Goal: Task Accomplishment & Management: Manage account settings

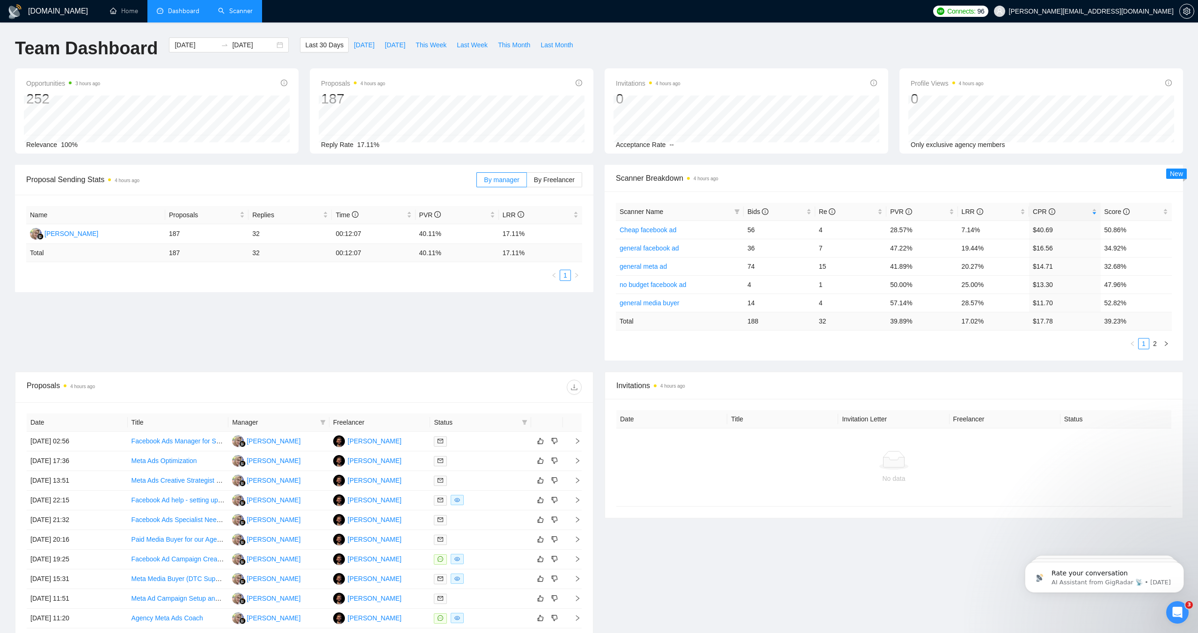
click at [233, 8] on link "Scanner" at bounding box center [235, 11] width 35 height 8
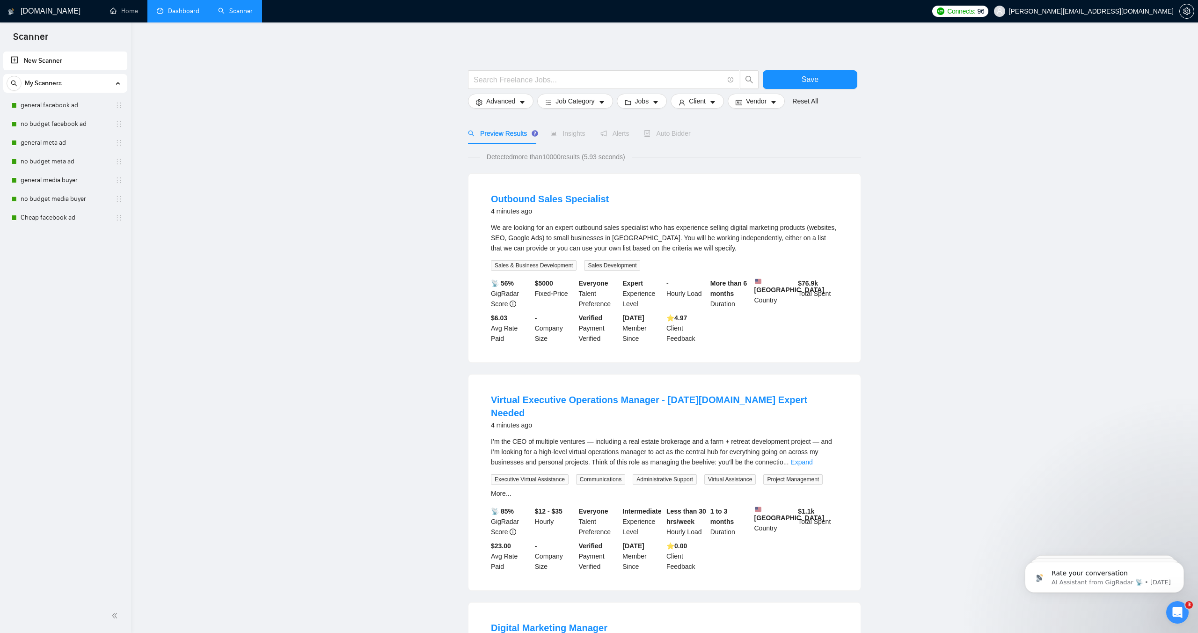
click at [170, 7] on link "Dashboard" at bounding box center [178, 11] width 43 height 8
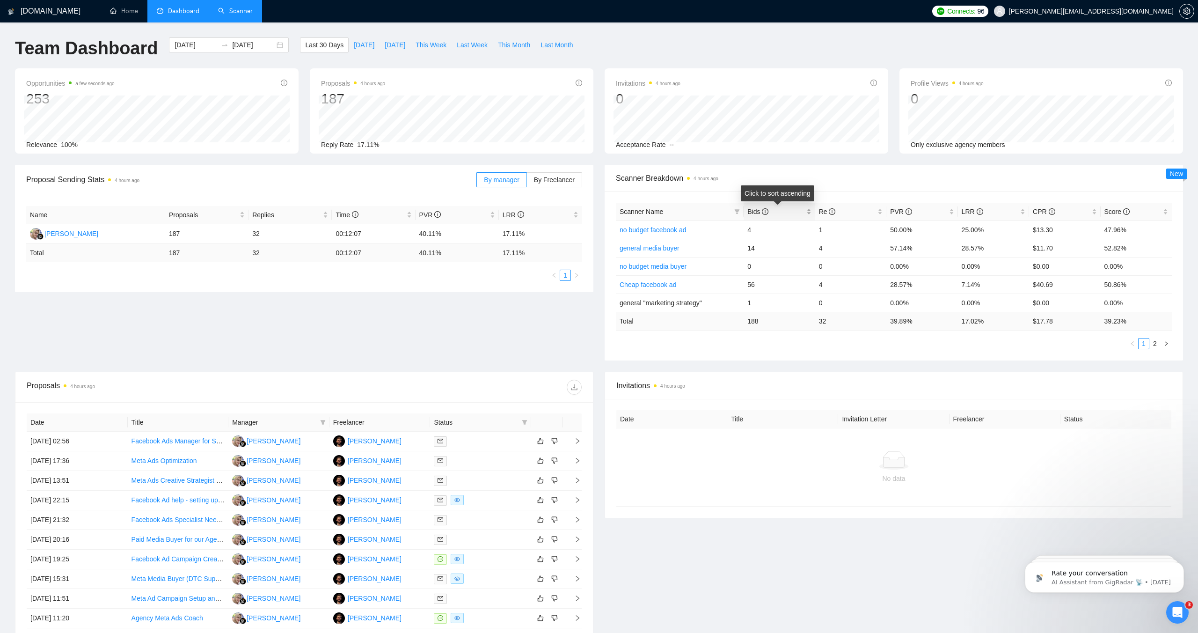
click at [753, 209] on span "Bids" at bounding box center [757, 211] width 21 height 7
click at [318, 49] on span "Last 30 Days" at bounding box center [324, 45] width 38 height 10
click at [433, 43] on span "This Week" at bounding box center [431, 45] width 31 height 10
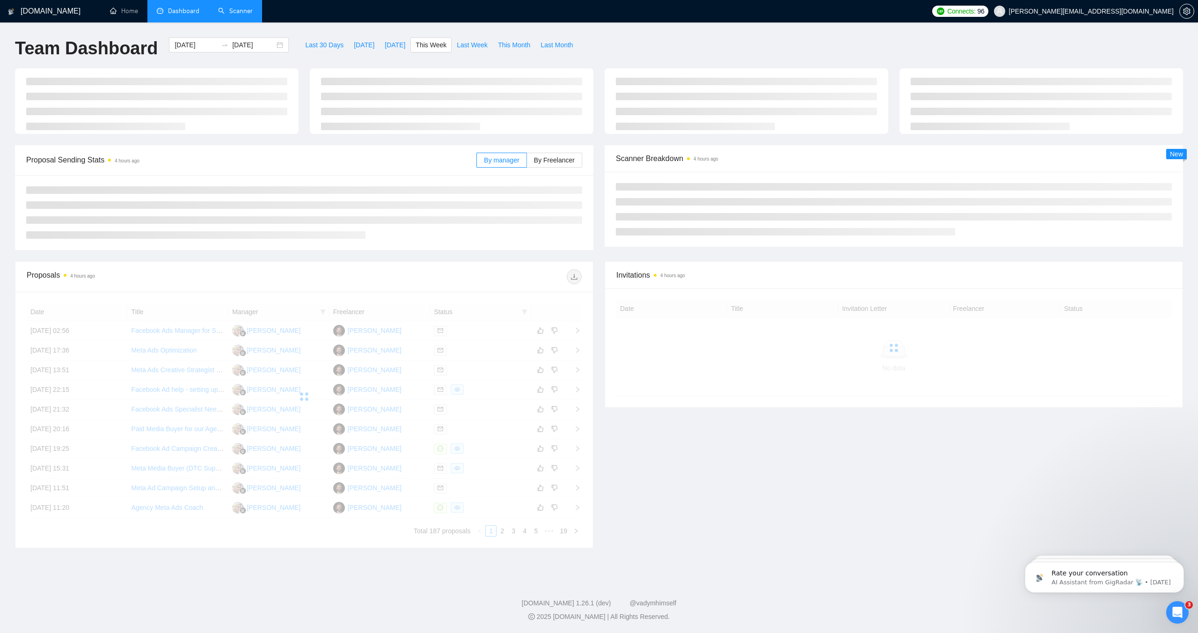
type input "[DATE]"
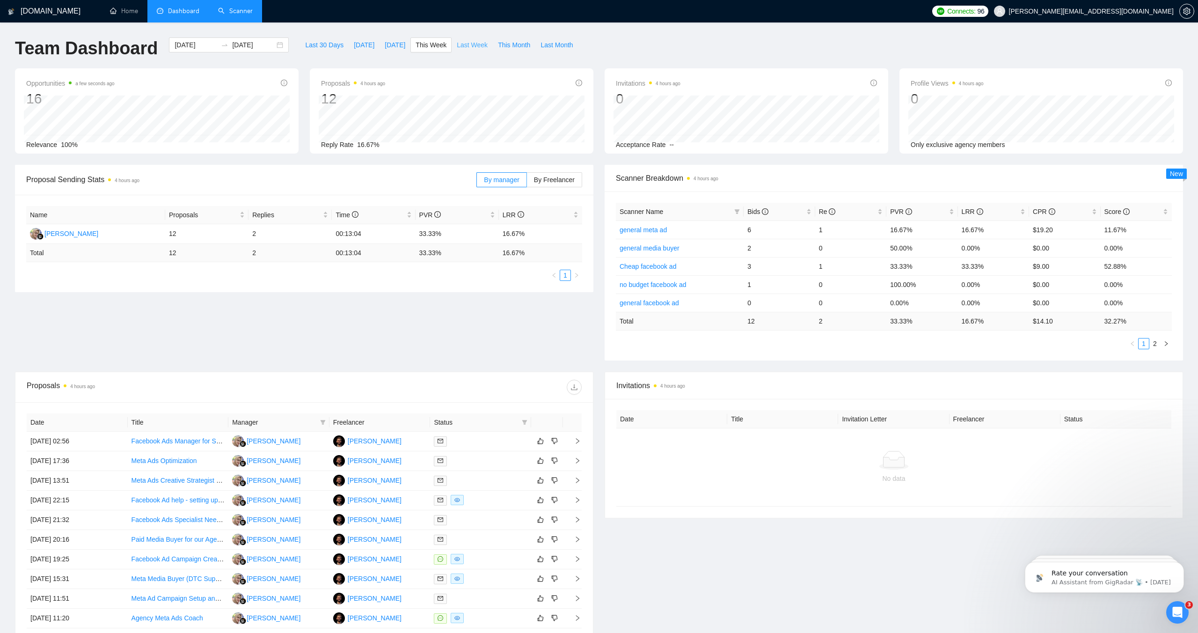
click at [467, 47] on span "Last Week" at bounding box center [472, 45] width 31 height 10
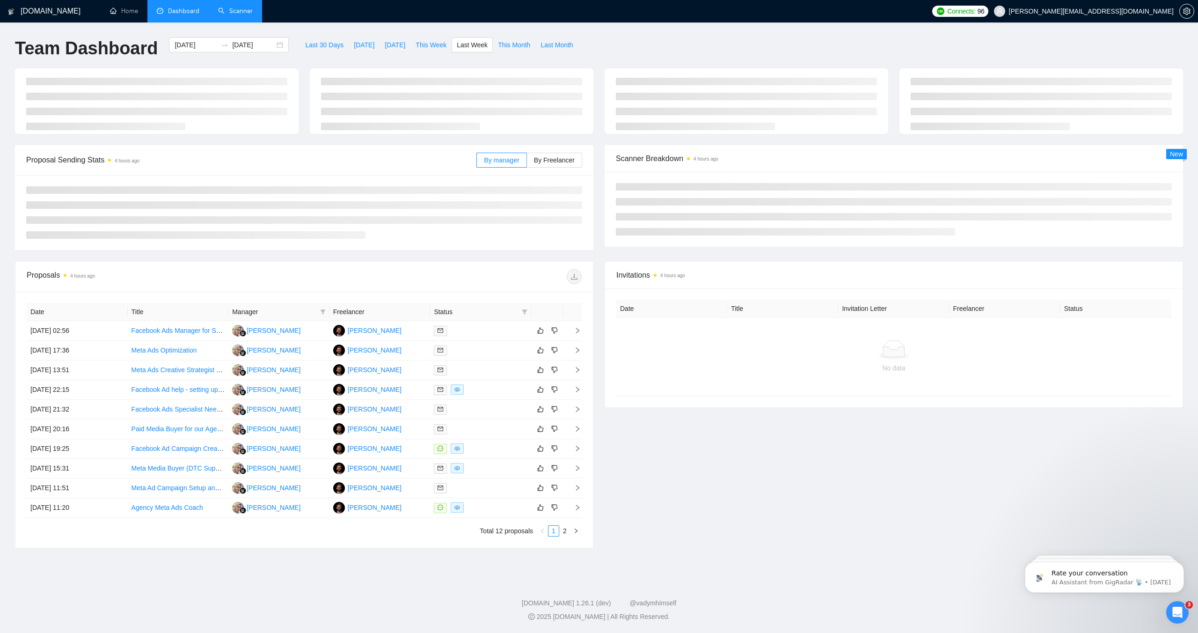
type input "[DATE]"
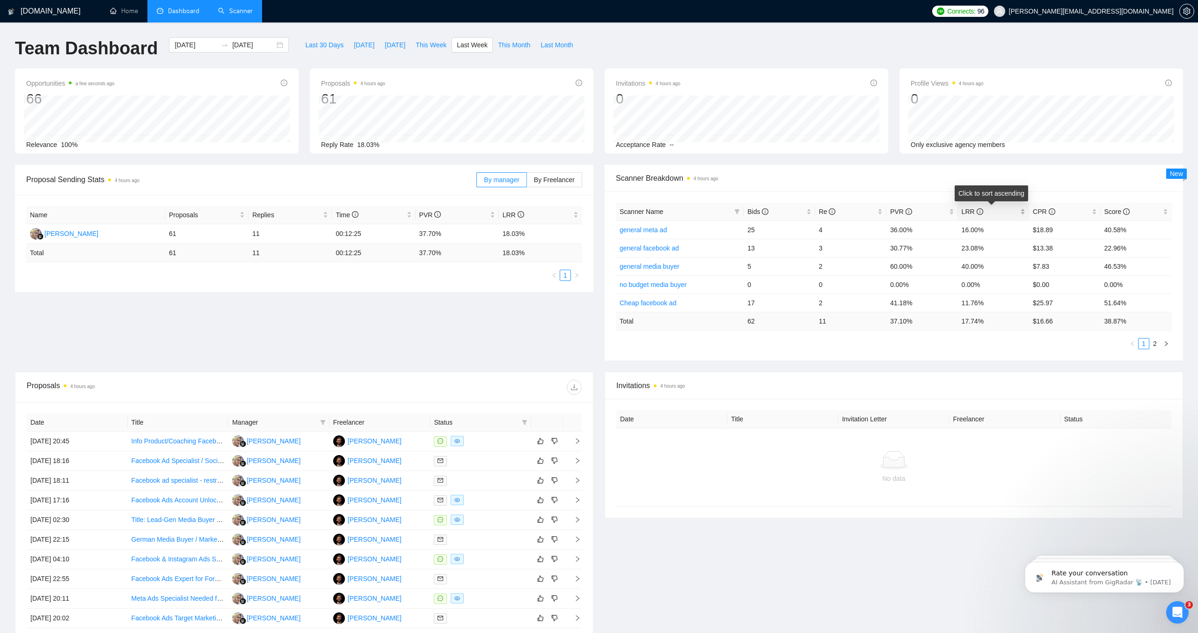
click at [967, 209] on span "LRR" at bounding box center [973, 211] width 22 height 7
click at [963, 209] on span "LRR" at bounding box center [973, 211] width 22 height 7
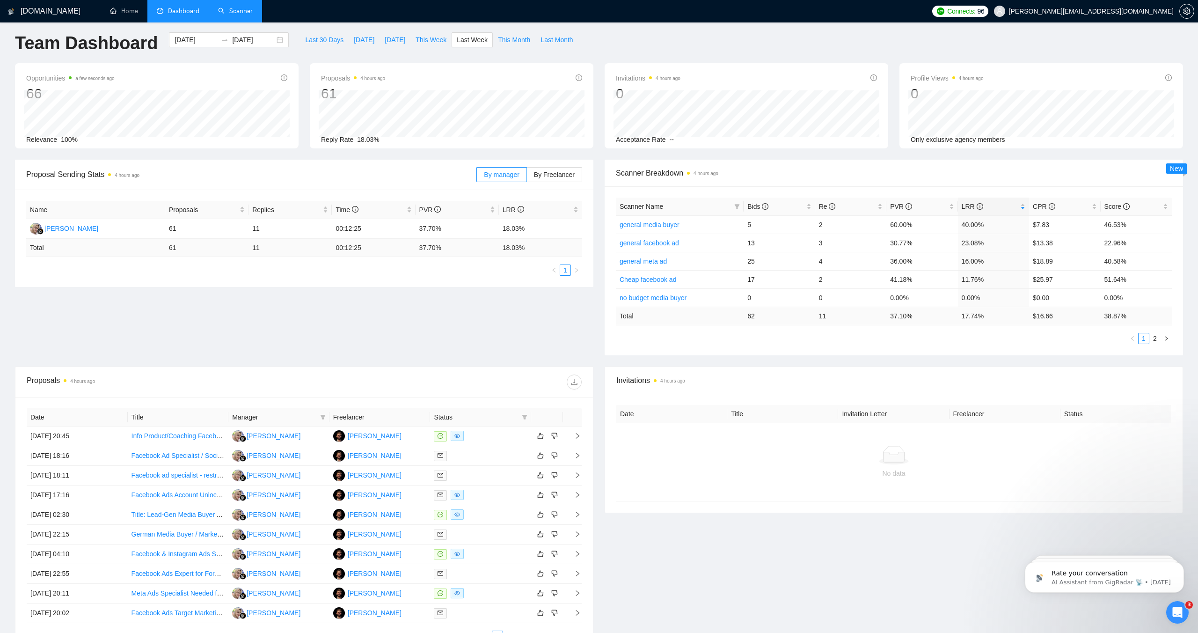
click at [574, 320] on div "Proposal Sending Stats 4 hours ago By manager By Freelancer Name Proposals Repl…" at bounding box center [598, 263] width 1179 height 207
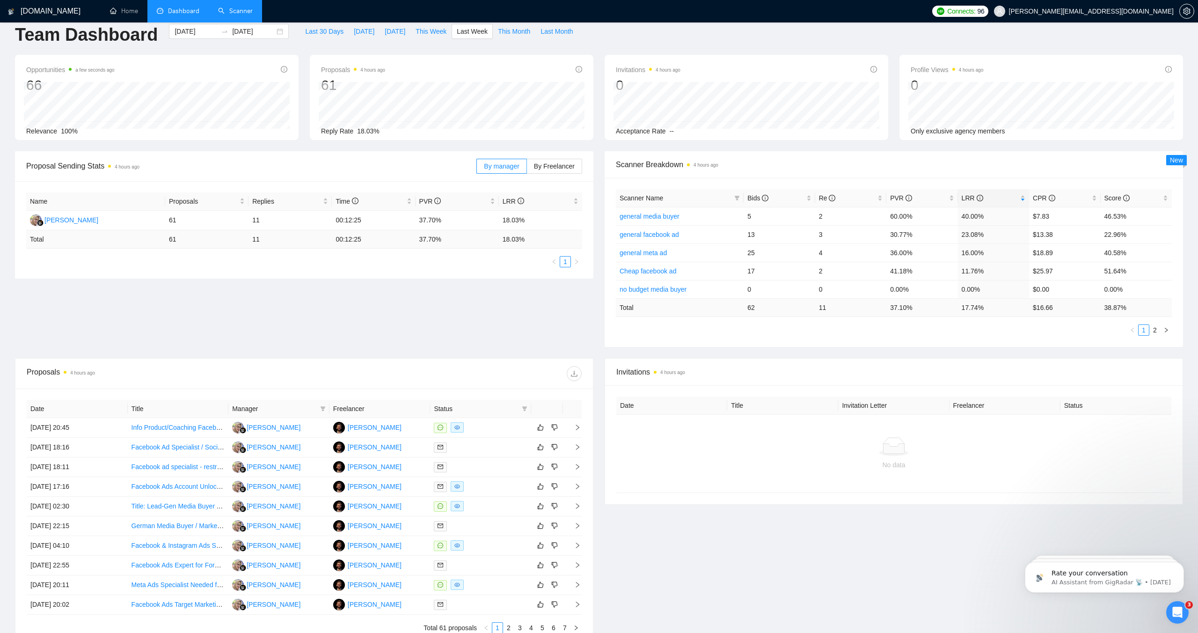
scroll to position [19, 0]
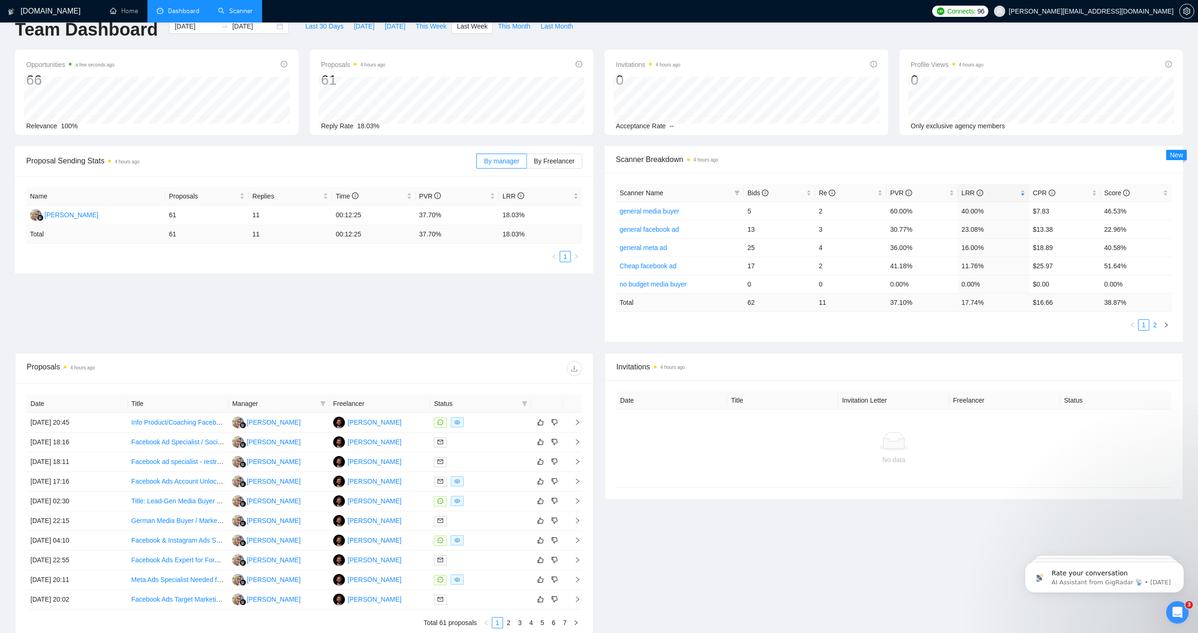
click at [1155, 325] on link "2" at bounding box center [1155, 325] width 10 height 10
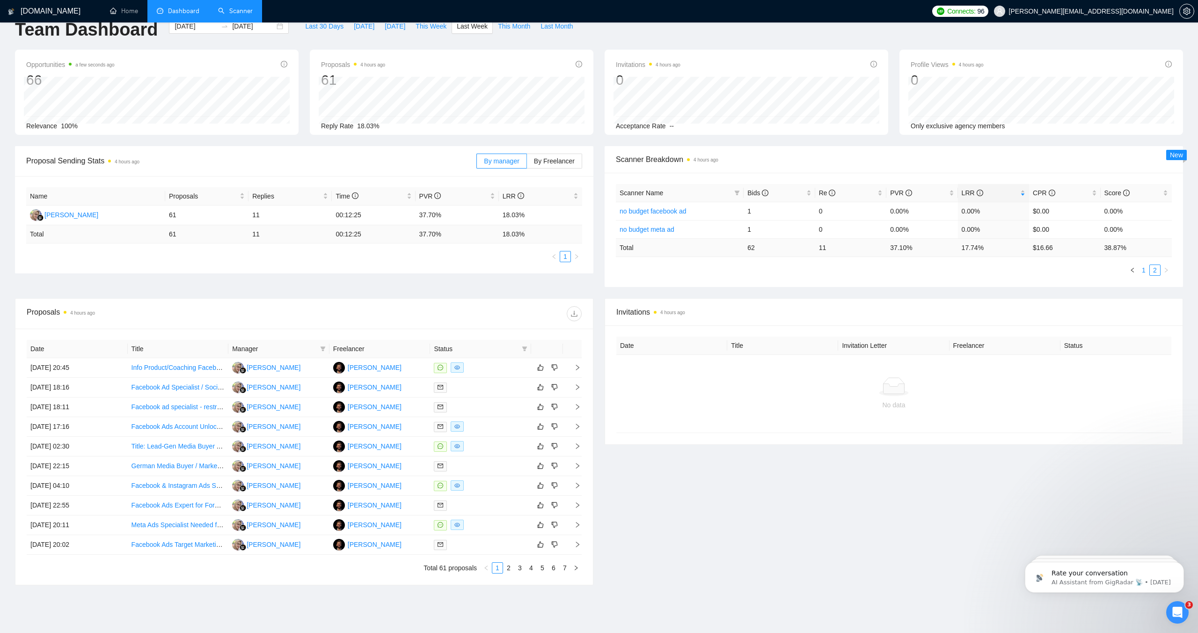
click at [1142, 270] on link "1" at bounding box center [1144, 270] width 10 height 10
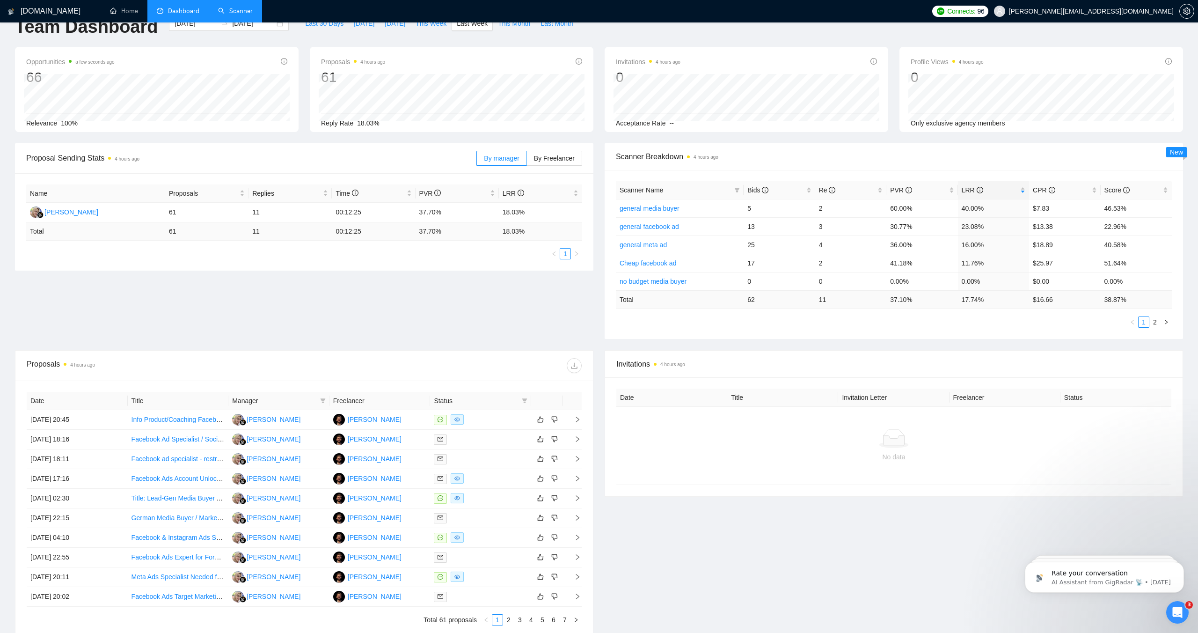
scroll to position [21, 0]
click at [1166, 325] on icon "right" at bounding box center [1166, 323] width 6 height 6
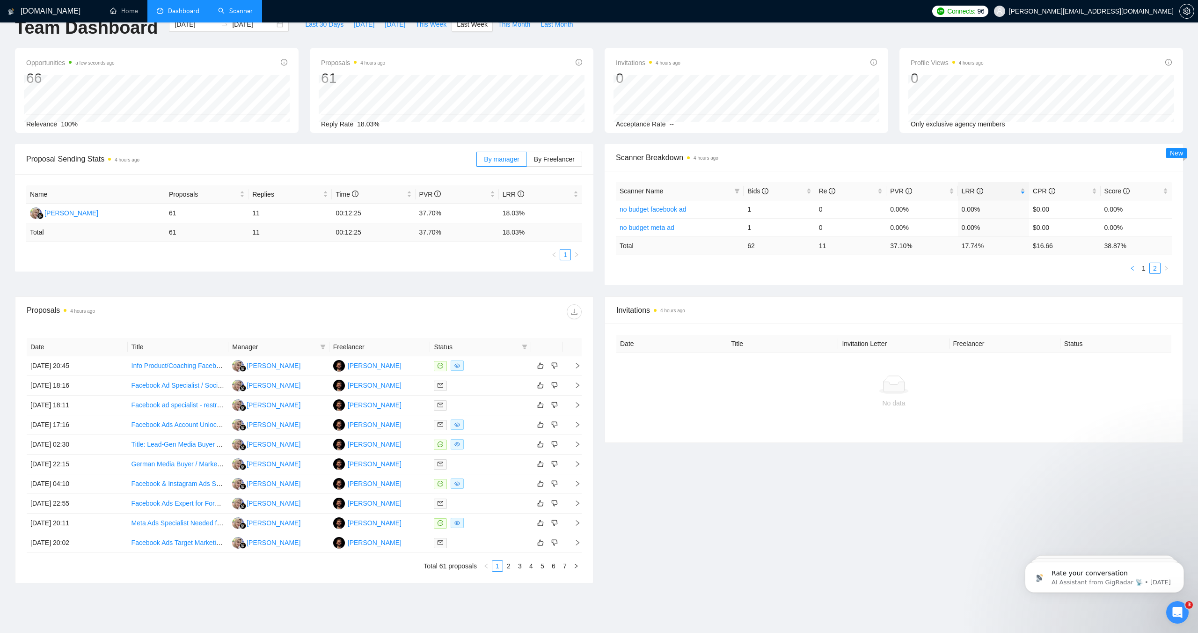
click at [1134, 269] on icon "left" at bounding box center [1133, 268] width 6 height 6
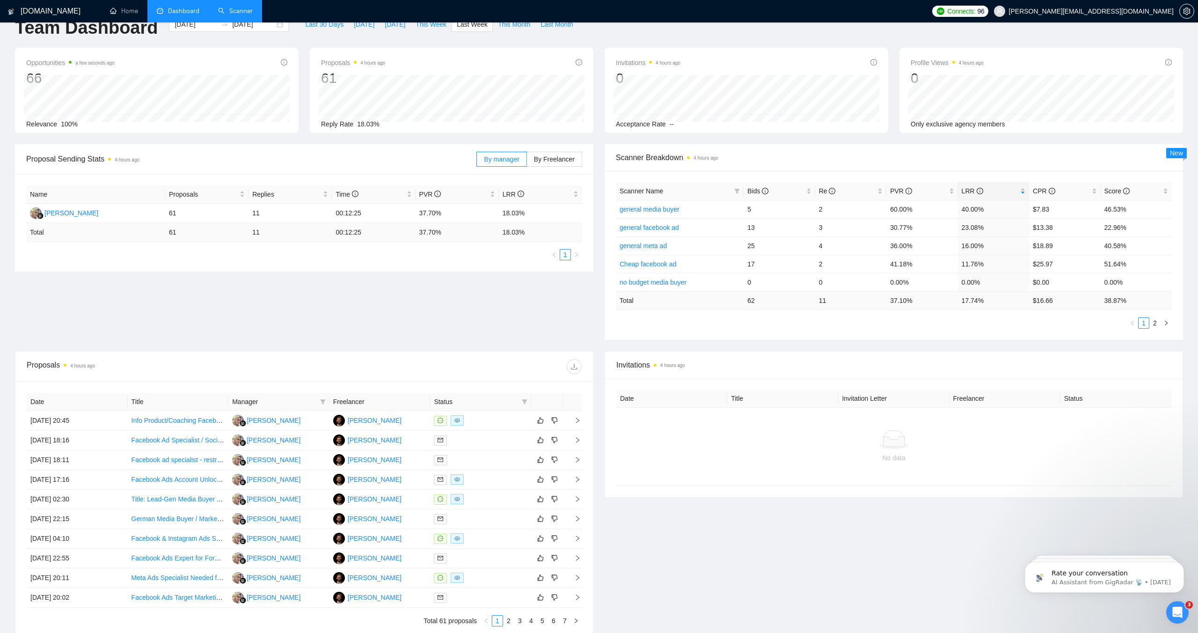
click at [225, 9] on link "Scanner" at bounding box center [235, 11] width 35 height 8
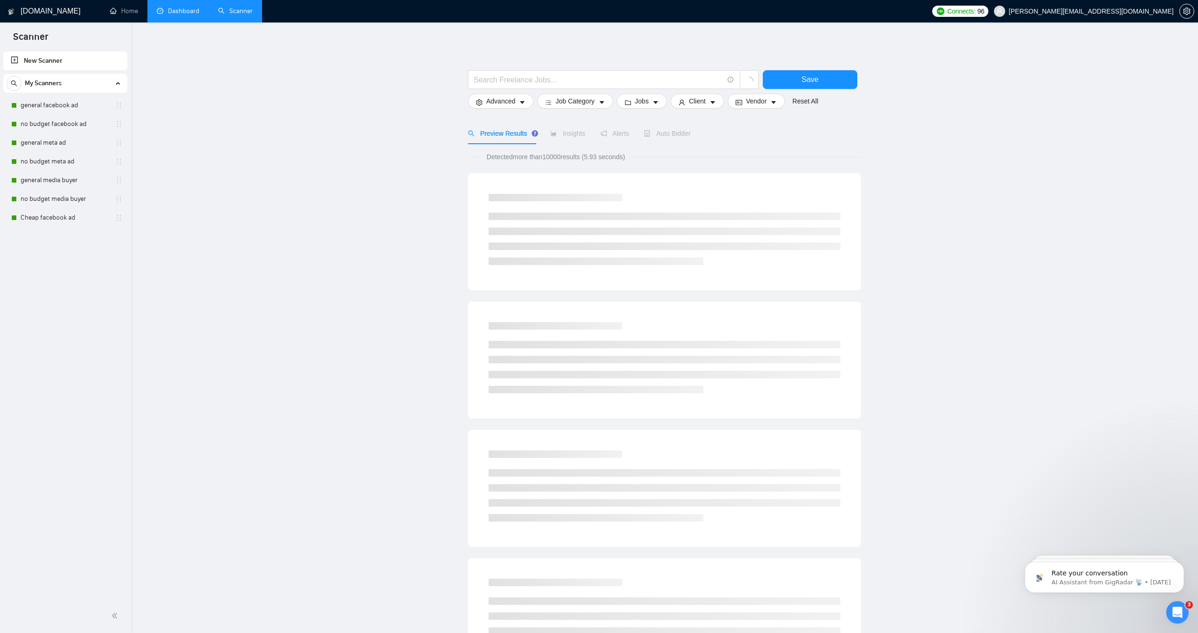
click at [181, 13] on link "Dashboard" at bounding box center [178, 11] width 43 height 8
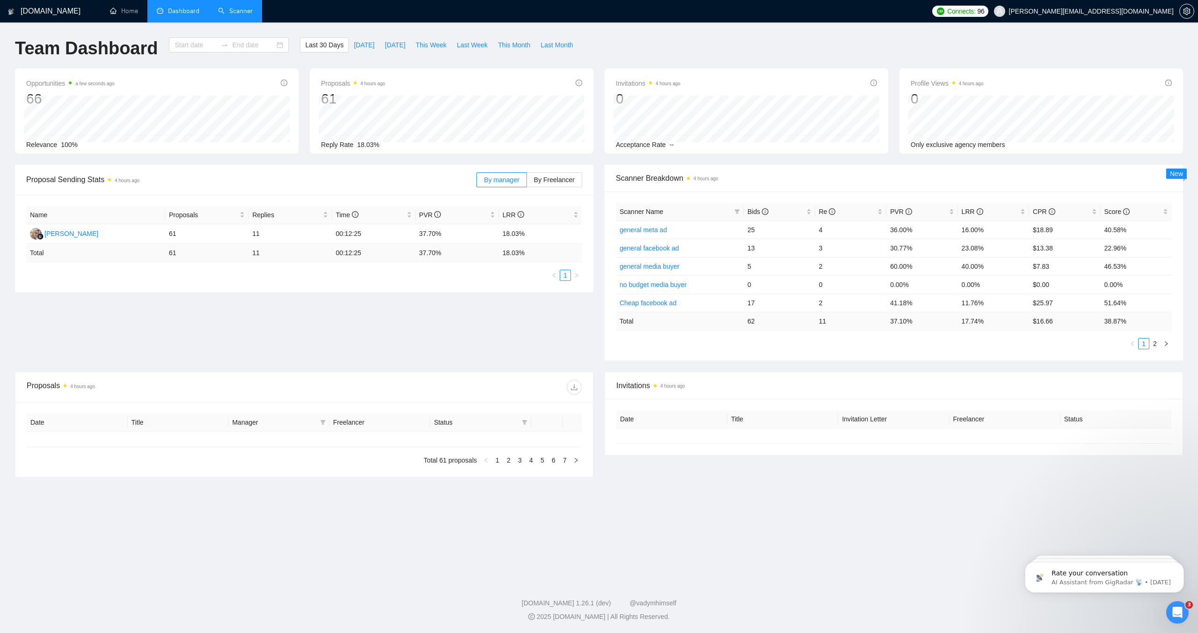
type input "[DATE]"
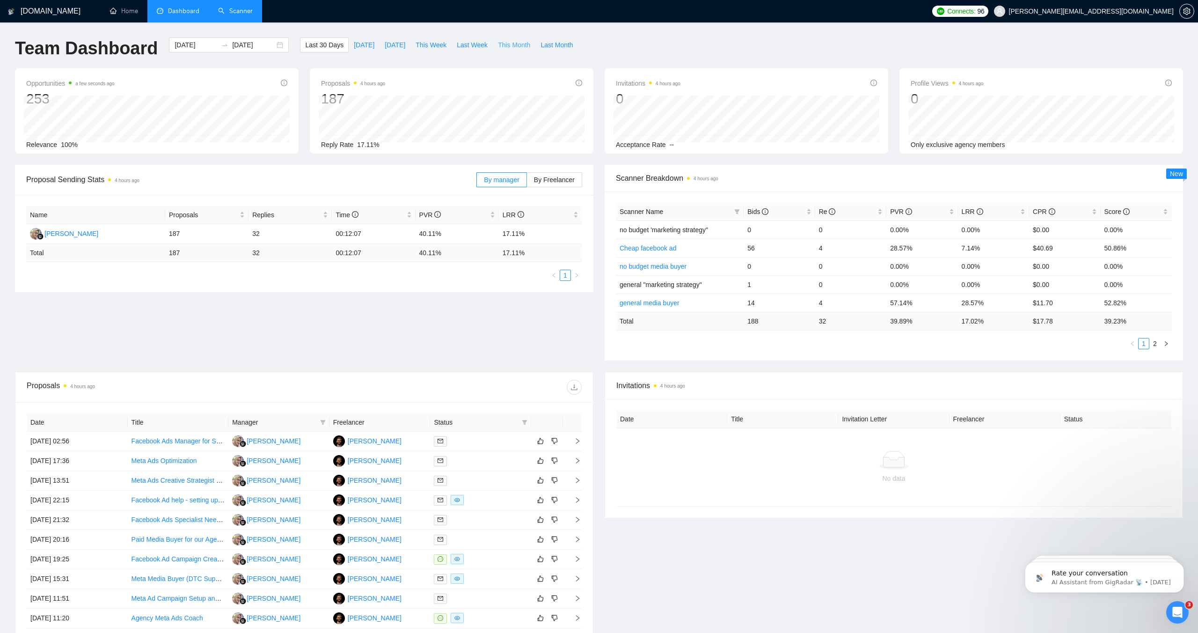
click at [512, 47] on span "This Month" at bounding box center [514, 45] width 32 height 10
type input "[DATE]"
click at [326, 45] on span "Last 30 Days" at bounding box center [324, 45] width 38 height 10
type input "[DATE]"
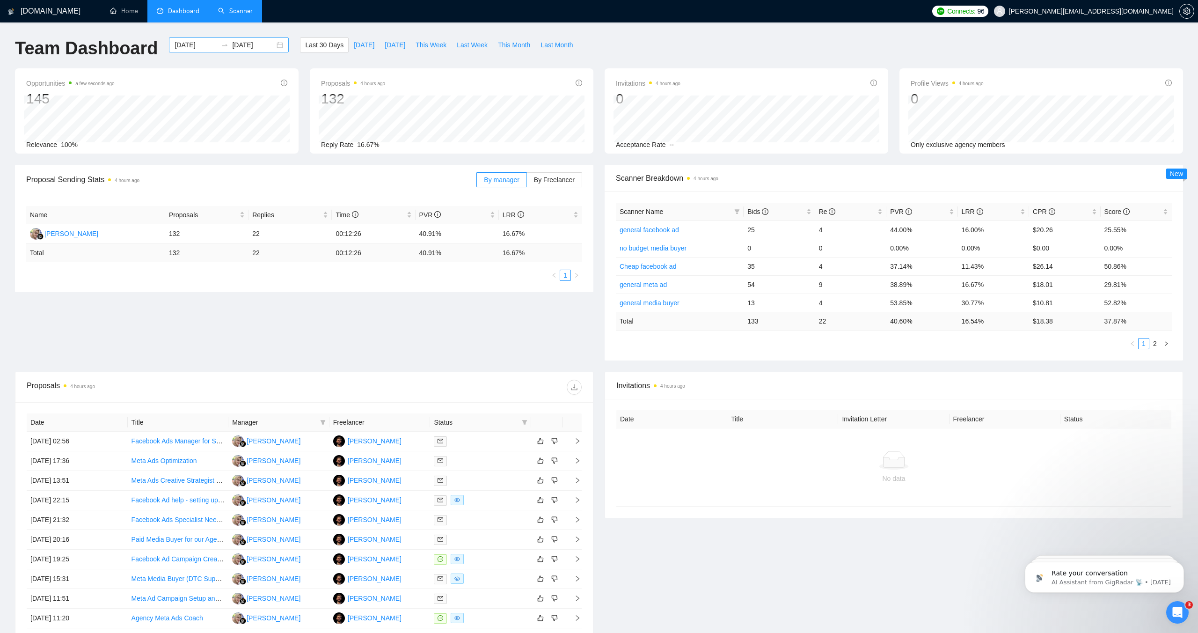
type input "[DATE]"
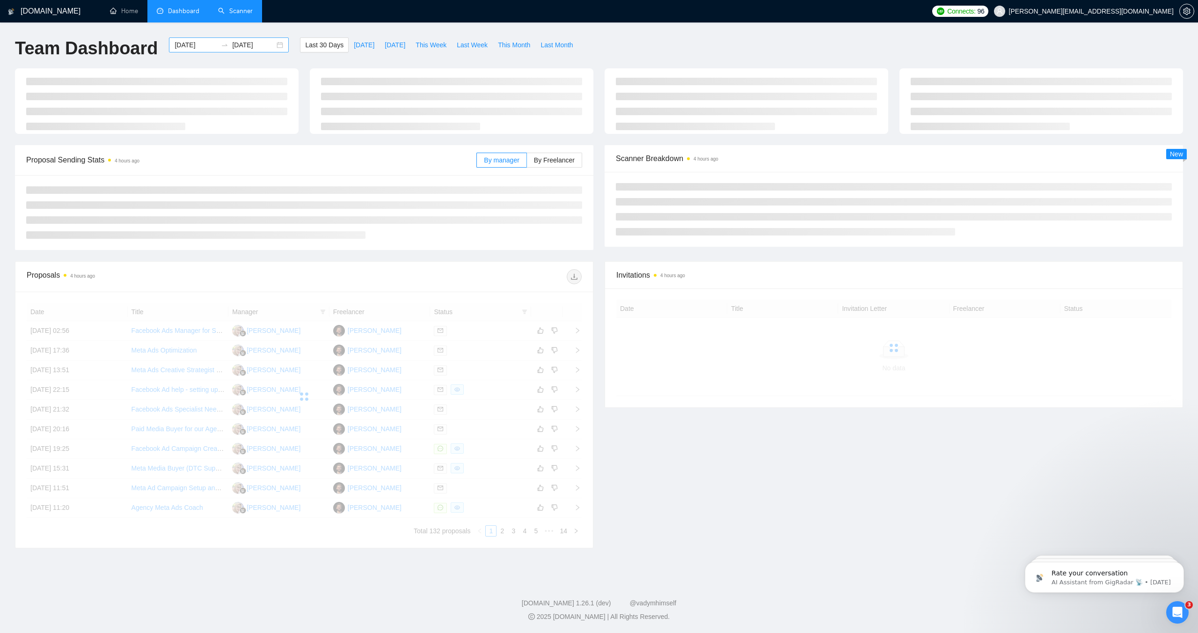
click at [221, 44] on div at bounding box center [224, 44] width 15 height 7
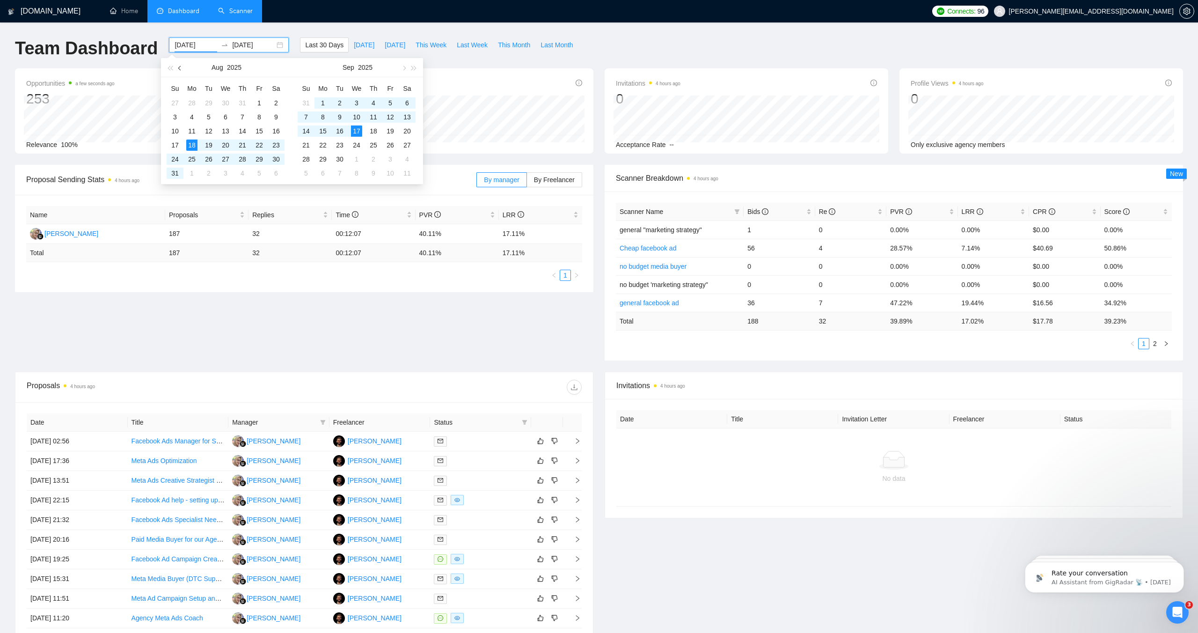
click at [178, 66] on button "button" at bounding box center [180, 67] width 10 height 19
click at [170, 68] on span "button" at bounding box center [170, 68] width 5 height 5
type input "[DATE]"
click at [191, 101] on div "1" at bounding box center [191, 102] width 11 height 11
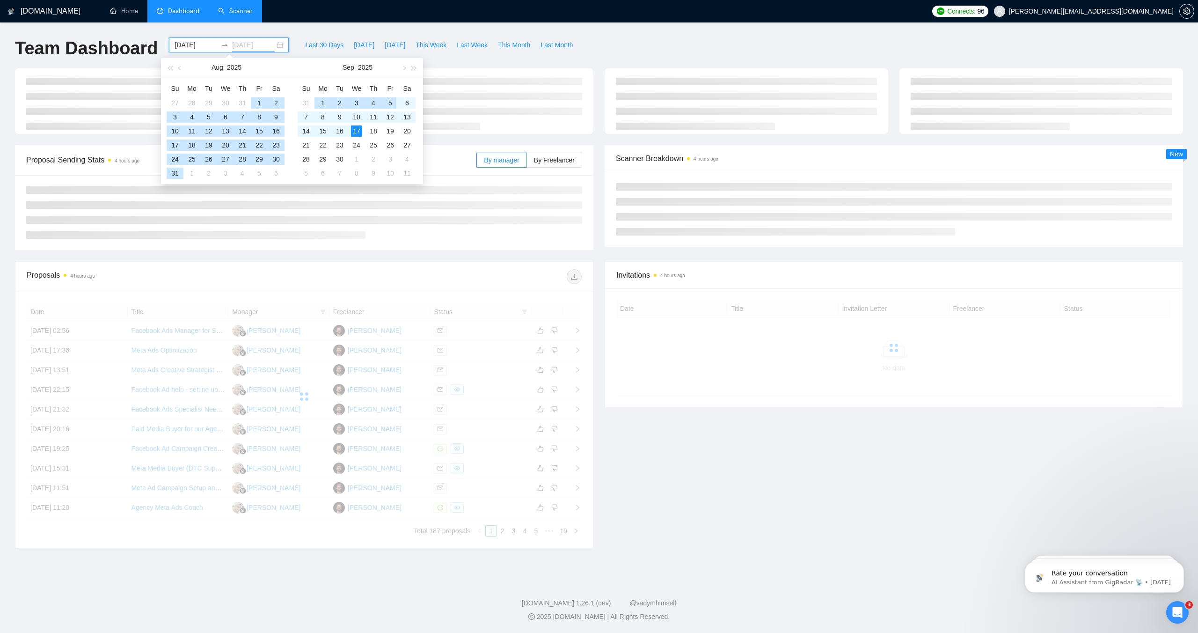
type input "[DATE]"
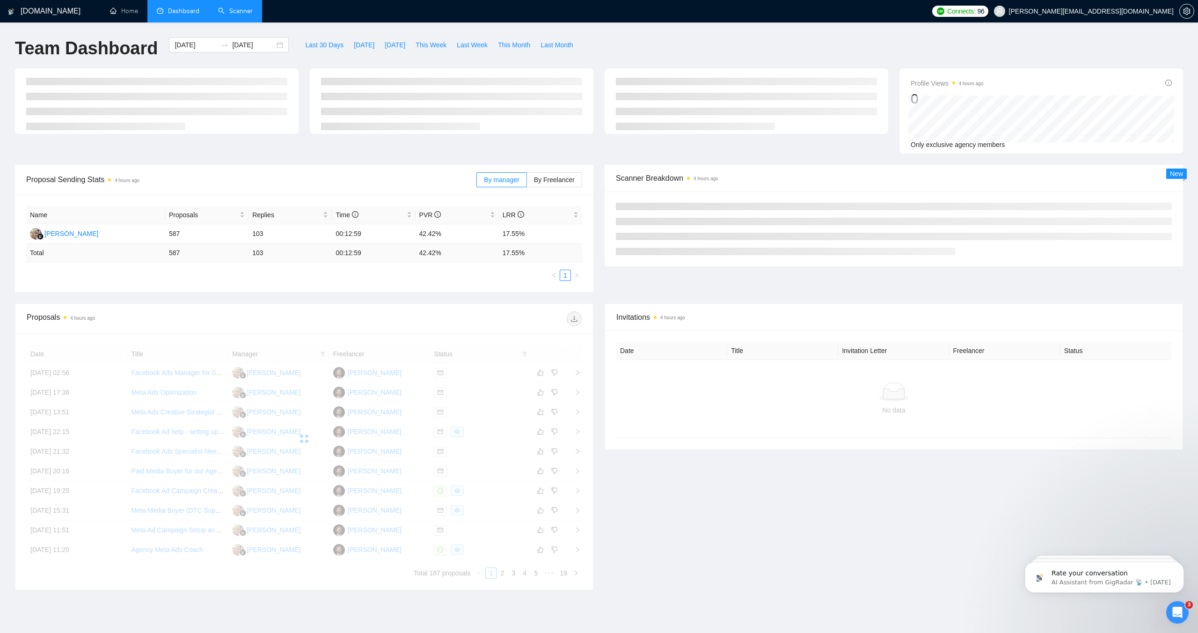
click at [467, 58] on div "Last 30 Days [DATE] [DATE] This Week Last Week This Month Last Month" at bounding box center [438, 52] width 289 height 31
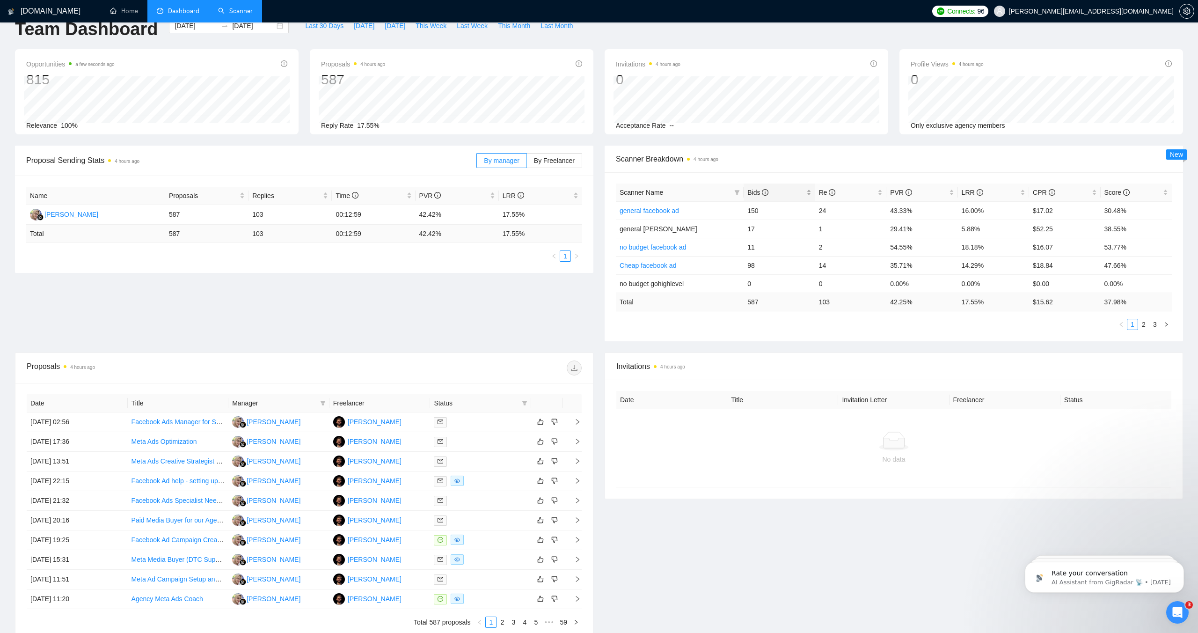
scroll to position [20, 0]
click at [970, 194] on span "LRR" at bounding box center [973, 191] width 22 height 7
click at [969, 193] on span "LRR" at bounding box center [973, 191] width 22 height 7
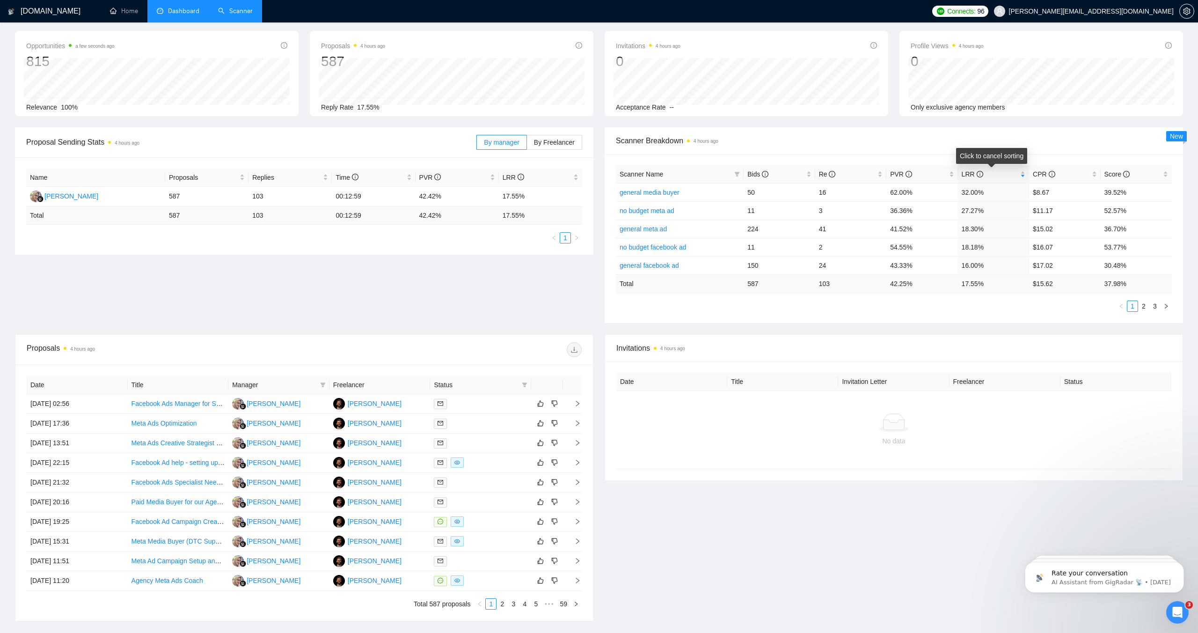
scroll to position [39, 0]
click at [1110, 172] on span "Score" at bounding box center [1116, 171] width 25 height 7
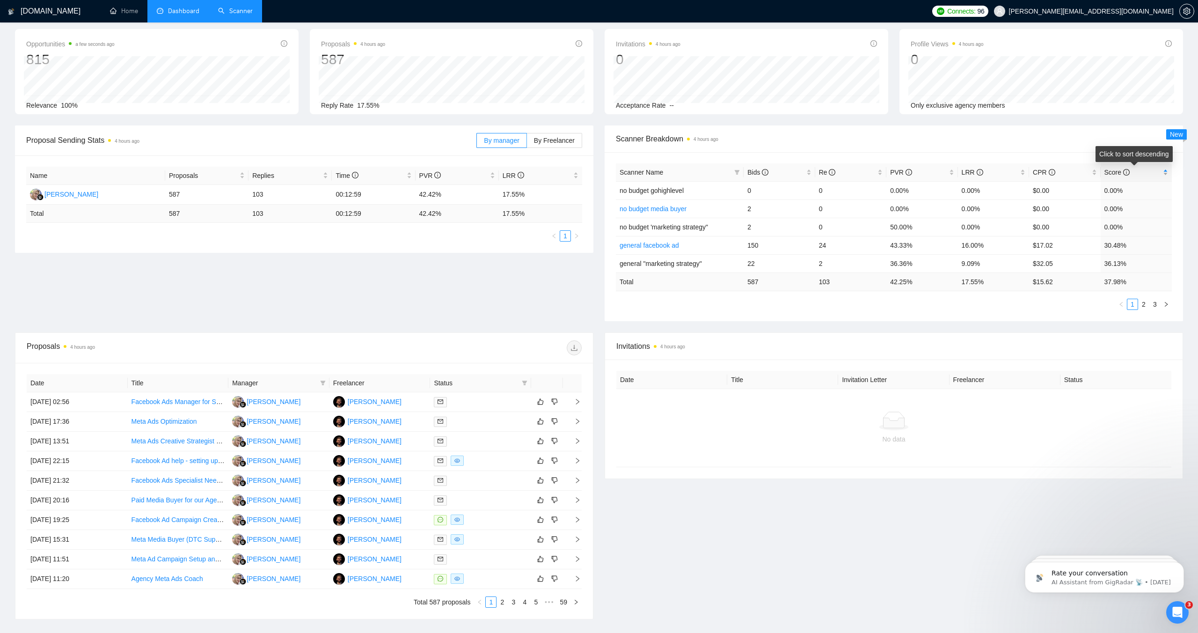
click at [1110, 172] on span "Score" at bounding box center [1116, 171] width 25 height 7
click at [665, 172] on span "Scanner Name" at bounding box center [675, 172] width 111 height 10
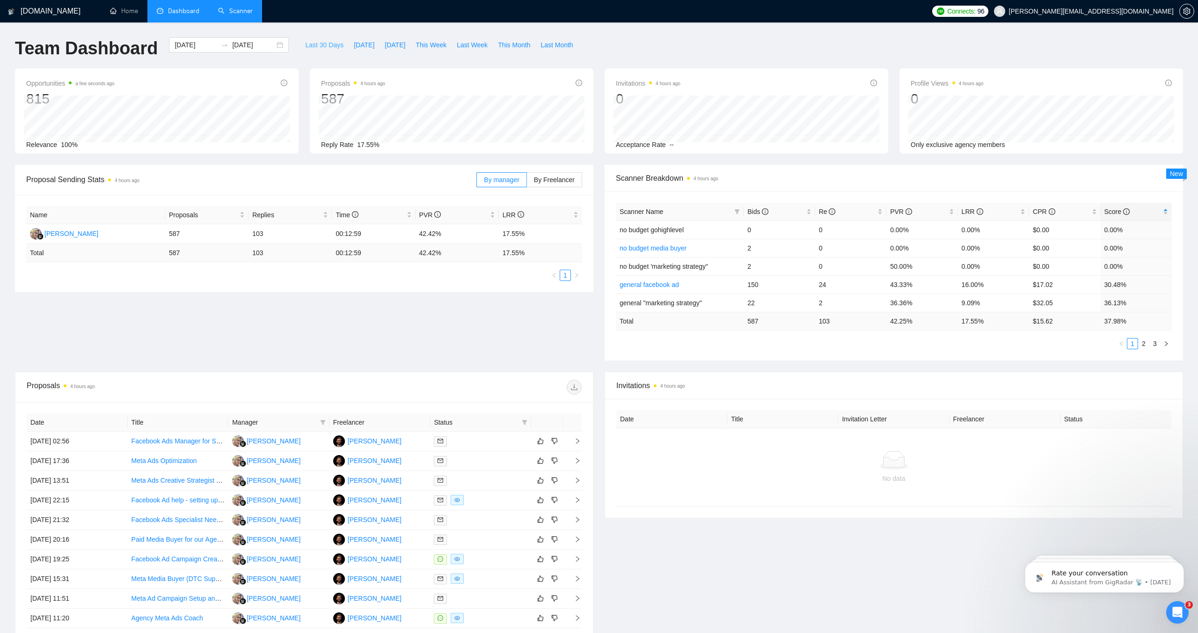
click at [315, 42] on span "Last 30 Days" at bounding box center [324, 45] width 38 height 10
click at [1165, 343] on icon "right" at bounding box center [1166, 344] width 6 height 6
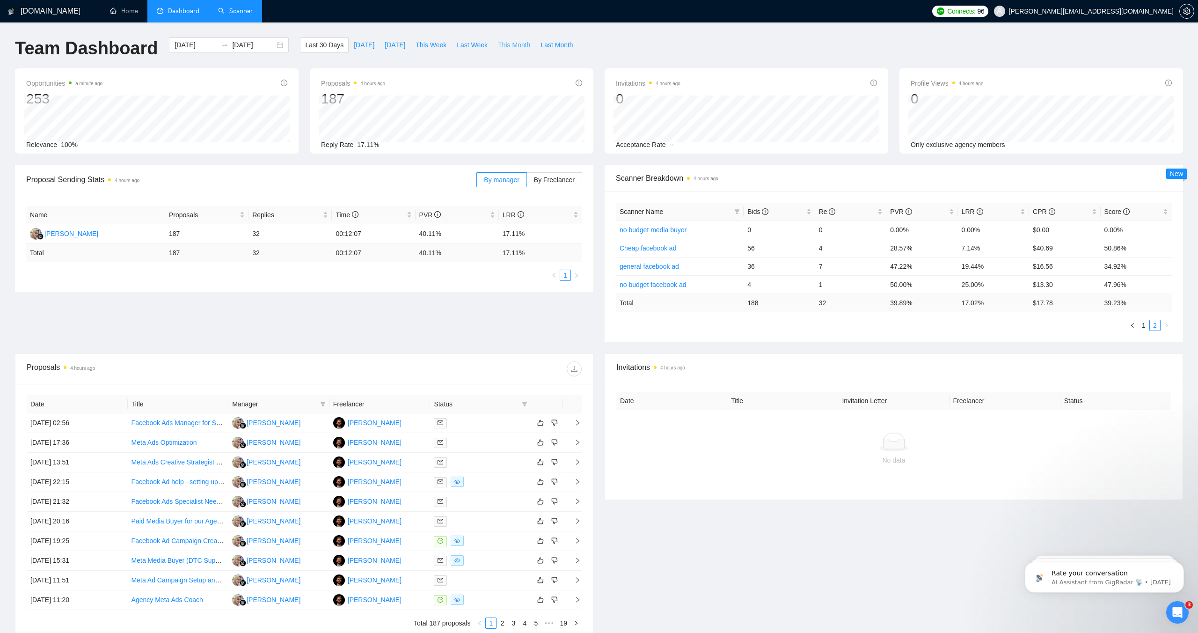
click at [515, 49] on span "This Month" at bounding box center [514, 45] width 32 height 10
type input "[DATE]"
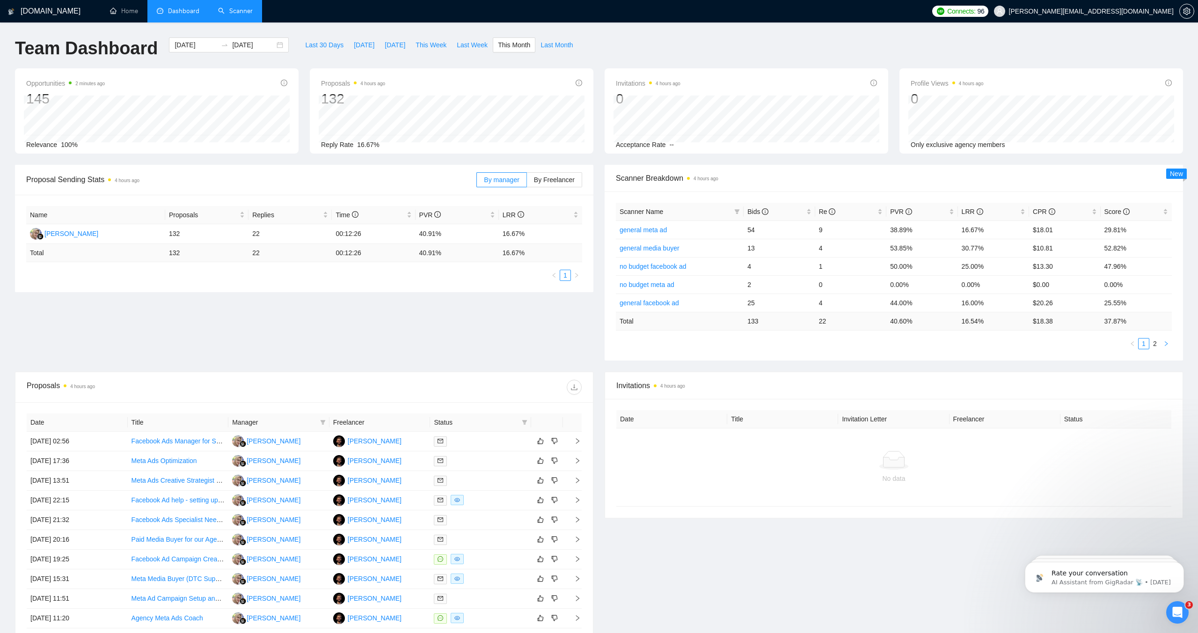
click at [1170, 344] on button "button" at bounding box center [1166, 343] width 11 height 11
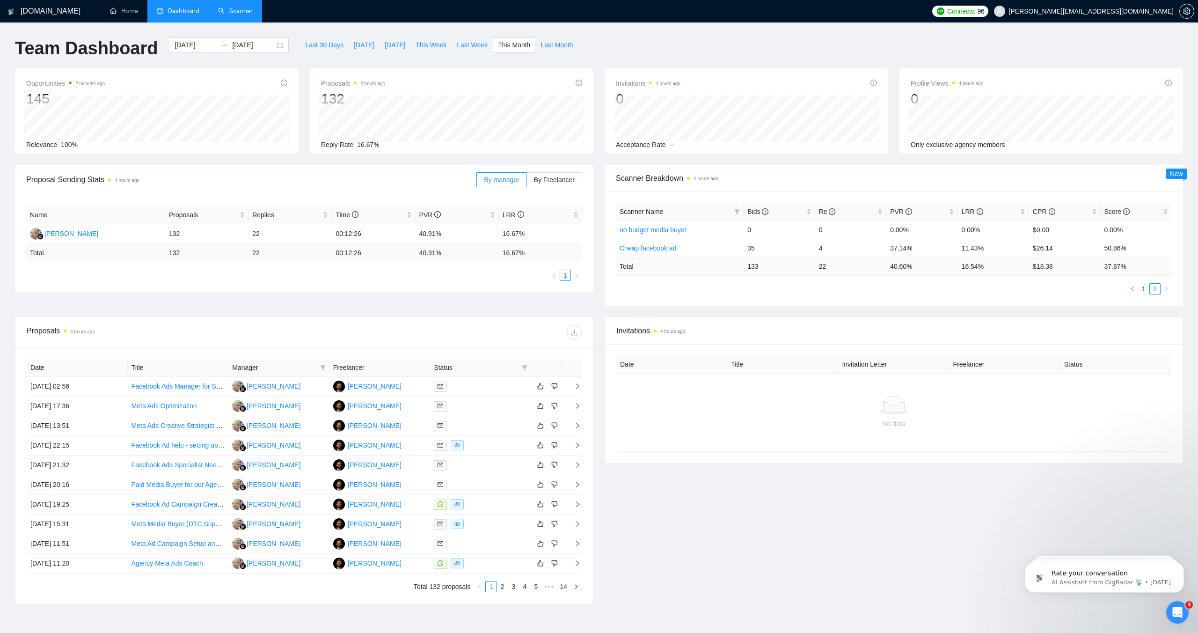
click at [1134, 290] on icon "left" at bounding box center [1133, 289] width 6 height 6
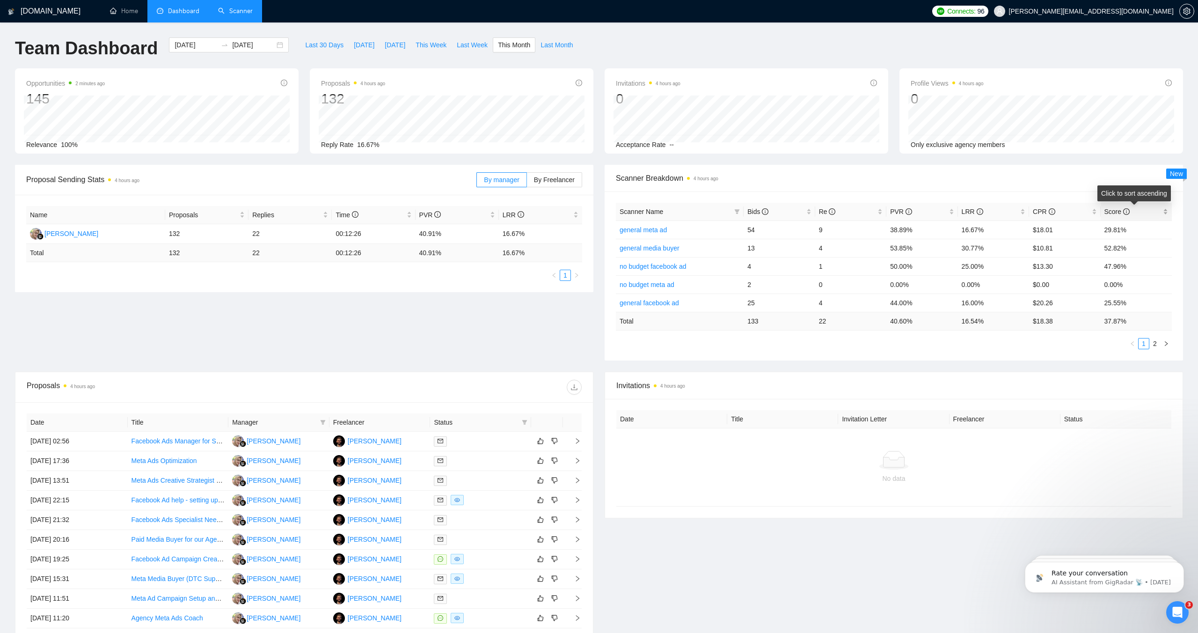
click at [1115, 209] on span "Score" at bounding box center [1116, 211] width 25 height 7
click at [1113, 209] on span "Score" at bounding box center [1116, 211] width 25 height 7
click at [1044, 217] on div "CPR" at bounding box center [1065, 211] width 64 height 10
click at [1043, 216] on div "CPR" at bounding box center [1065, 211] width 64 height 10
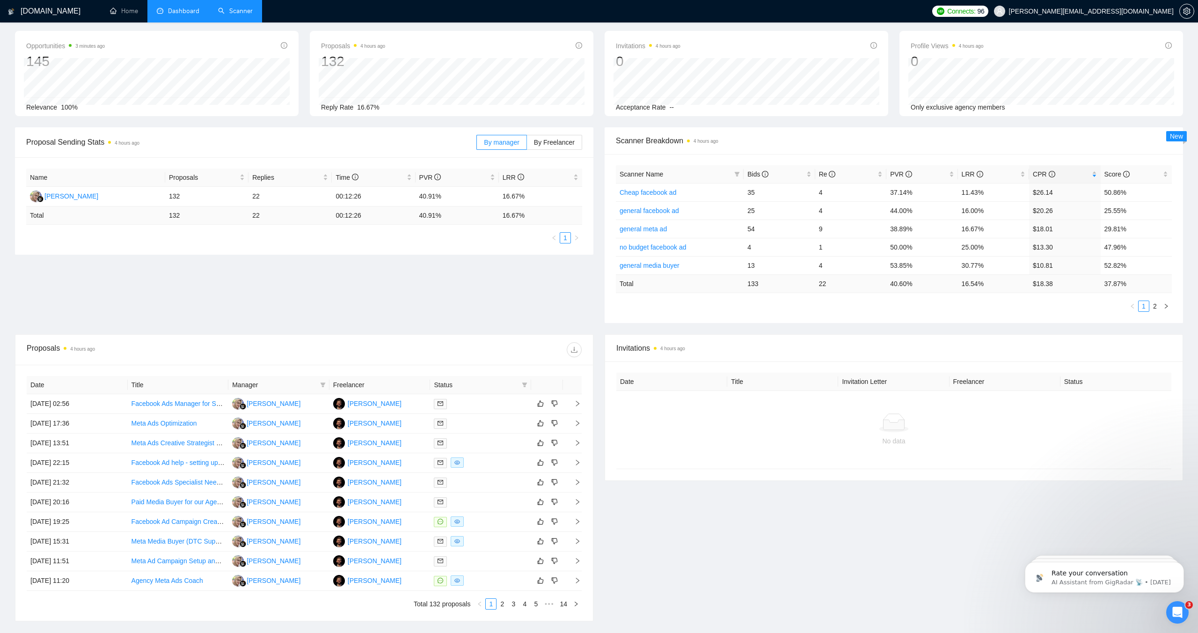
scroll to position [38, 0]
click at [761, 561] on div "Invitations 4 hours ago Date Title Invitation Letter Freelancer Status No data" at bounding box center [894, 477] width 590 height 287
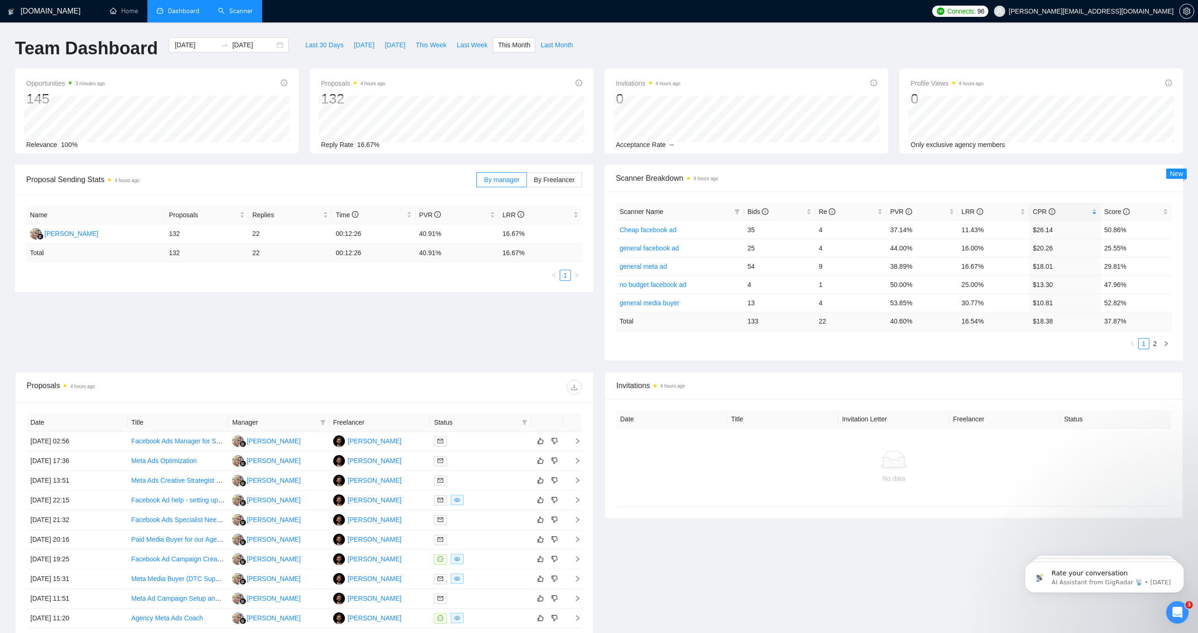
click at [1172, 343] on div "Scanner Name Bids Re PVR LRR CPR Score Cheap facebook ad 35 4 37.14% 11.43% $26…" at bounding box center [894, 275] width 578 height 169
click at [1170, 343] on button "button" at bounding box center [1166, 343] width 11 height 11
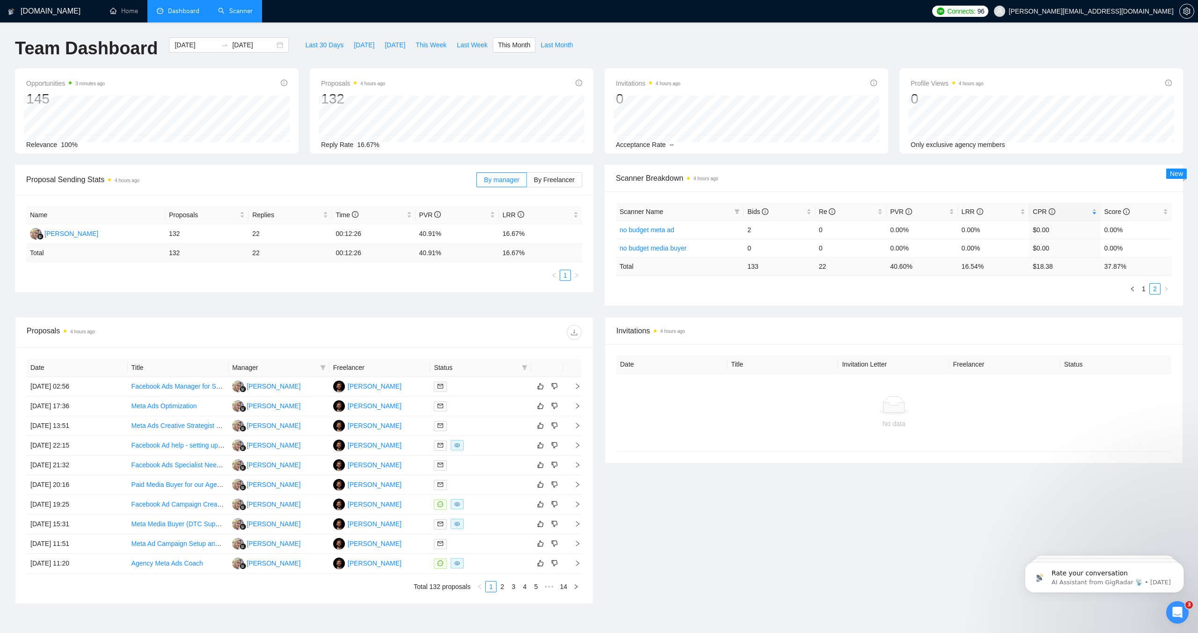
click at [234, 7] on link "Scanner" at bounding box center [235, 11] width 35 height 8
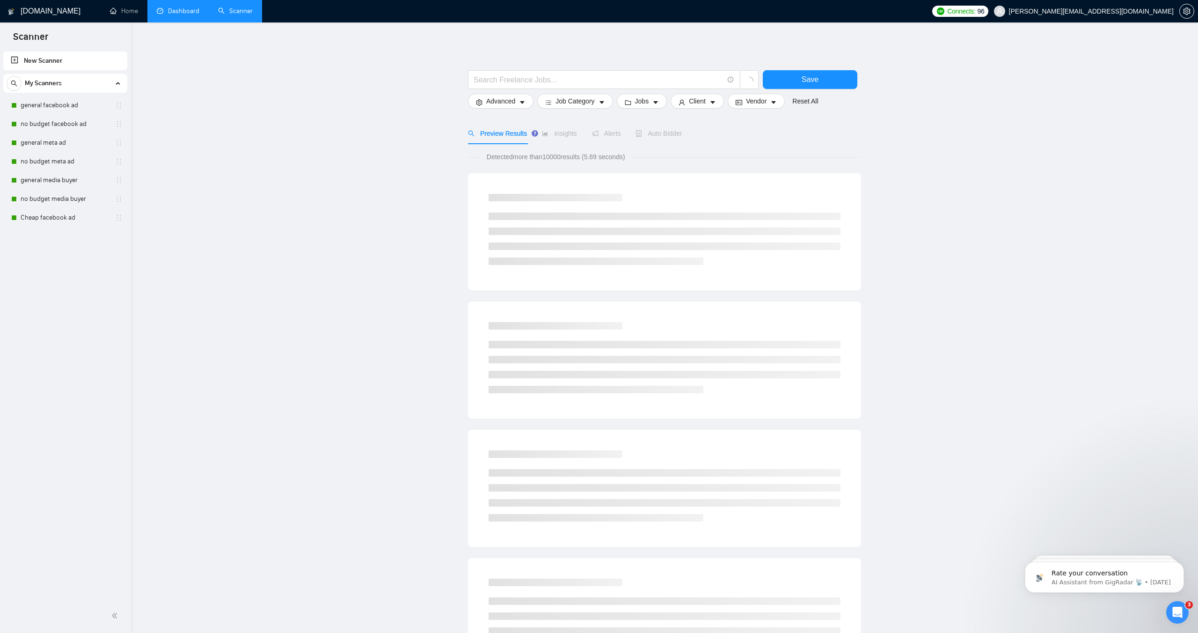
click at [175, 12] on link "Dashboard" at bounding box center [178, 11] width 43 height 8
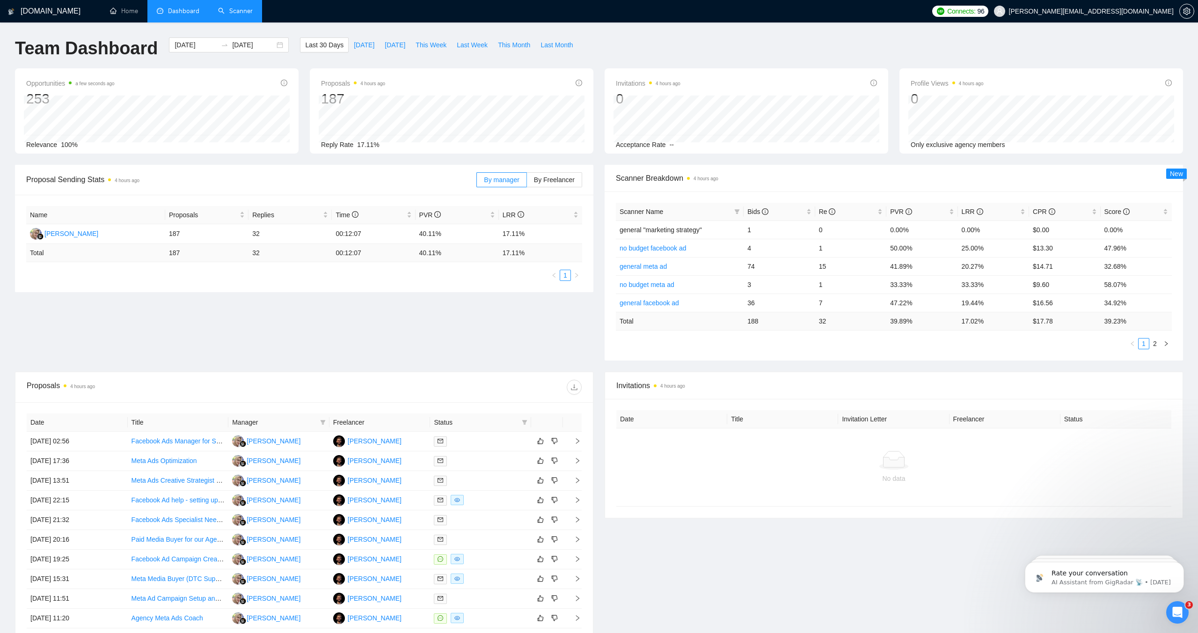
click at [236, 13] on link "Scanner" at bounding box center [235, 11] width 35 height 8
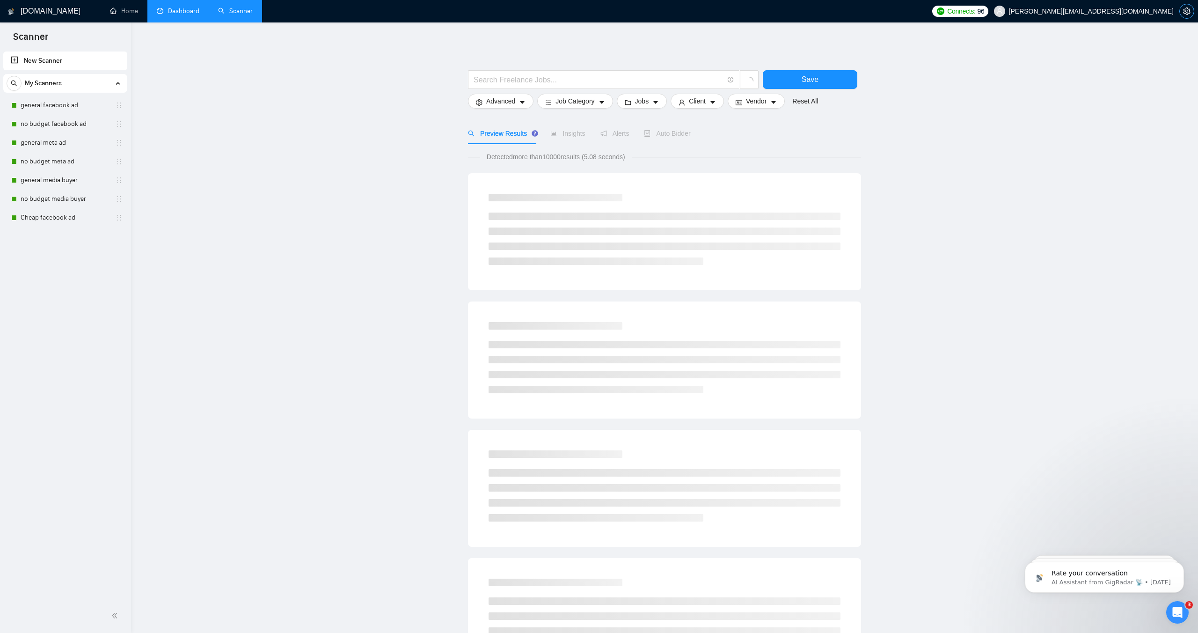
click at [1187, 12] on icon "setting" at bounding box center [1186, 10] width 7 height 7
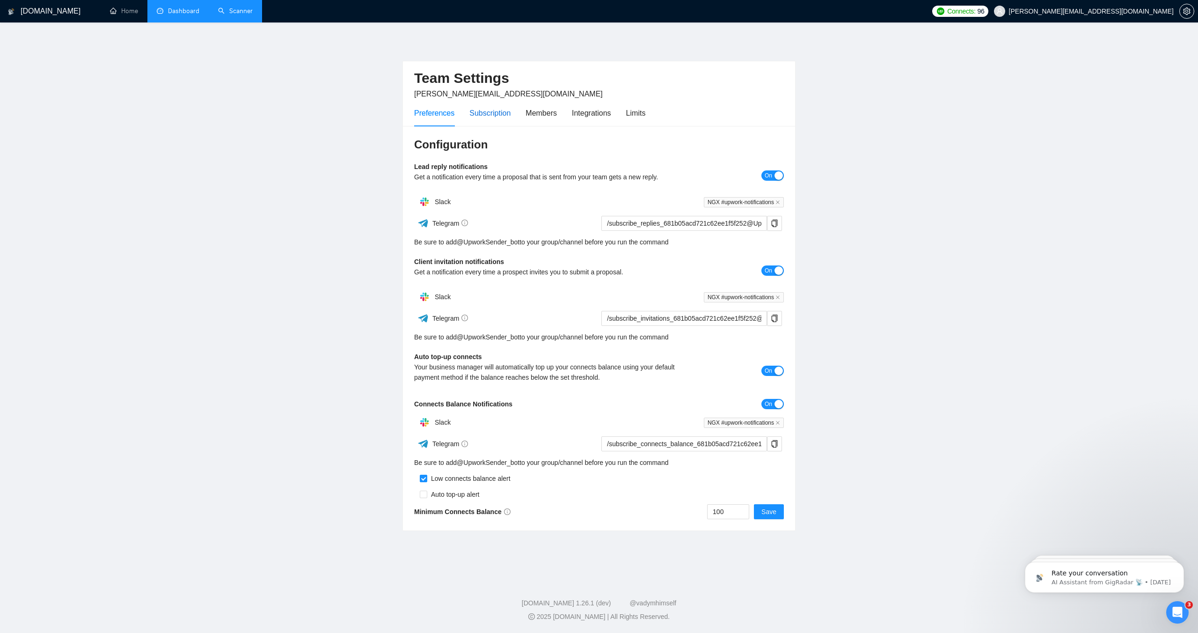
click at [493, 111] on div "Subscription" at bounding box center [489, 113] width 41 height 12
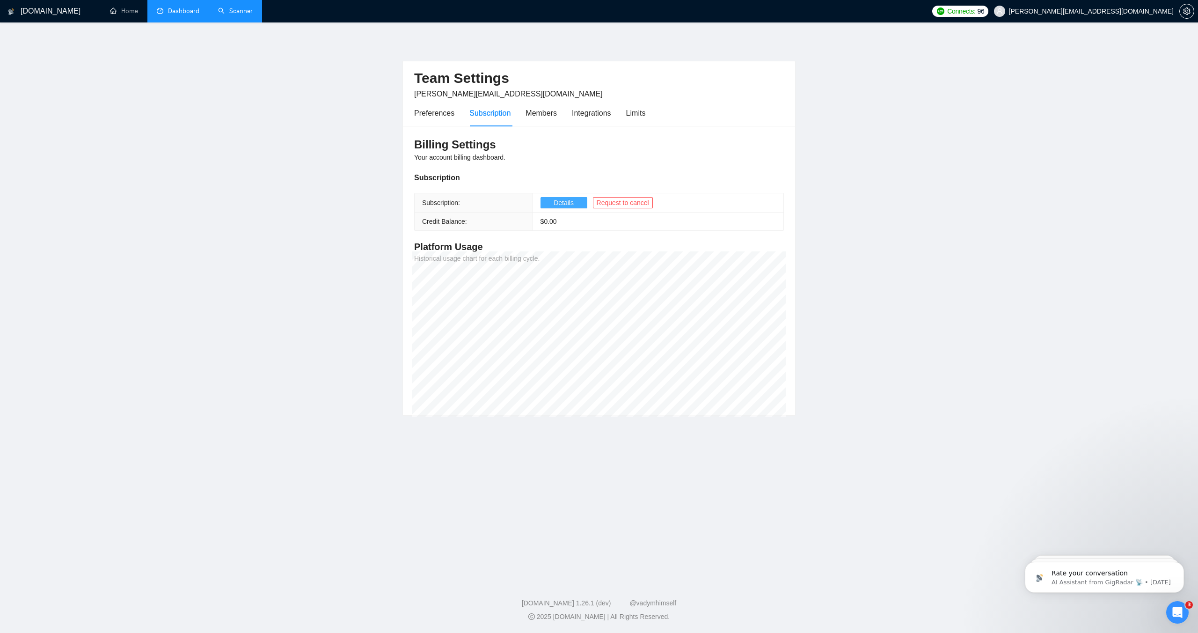
click at [571, 199] on span "Details" at bounding box center [564, 202] width 20 height 10
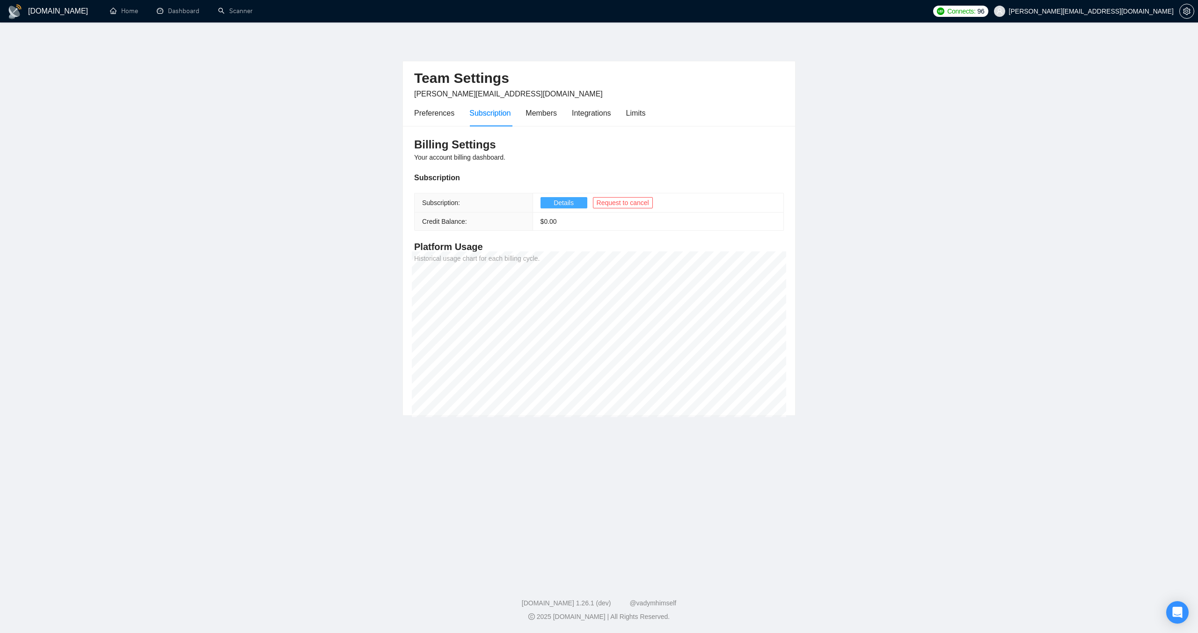
click at [559, 206] on span "Details" at bounding box center [564, 202] width 20 height 10
